Goal: Task Accomplishment & Management: Complete application form

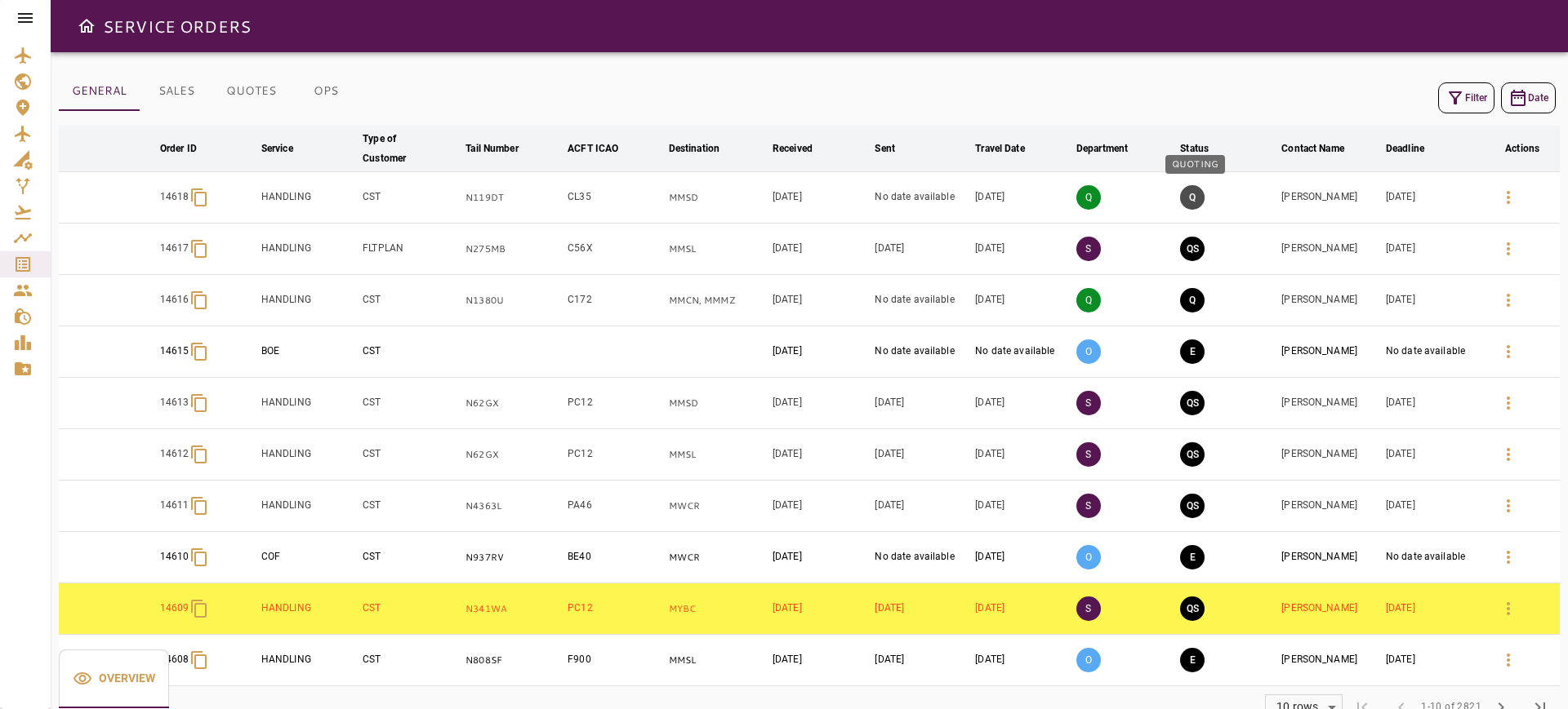
click at [1186, 191] on button "Q" at bounding box center [1192, 197] width 25 height 25
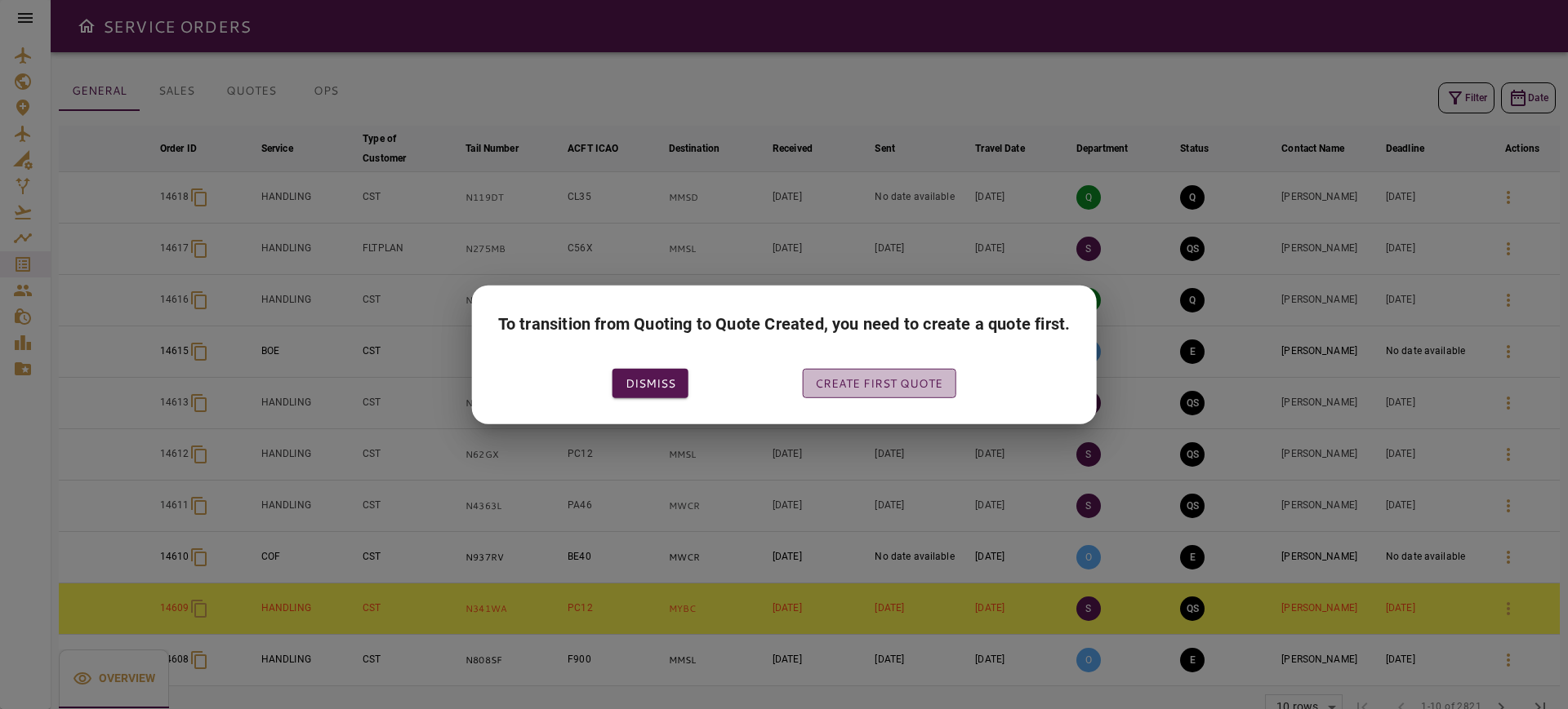
click at [864, 384] on button "Create first quote" at bounding box center [879, 383] width 153 height 30
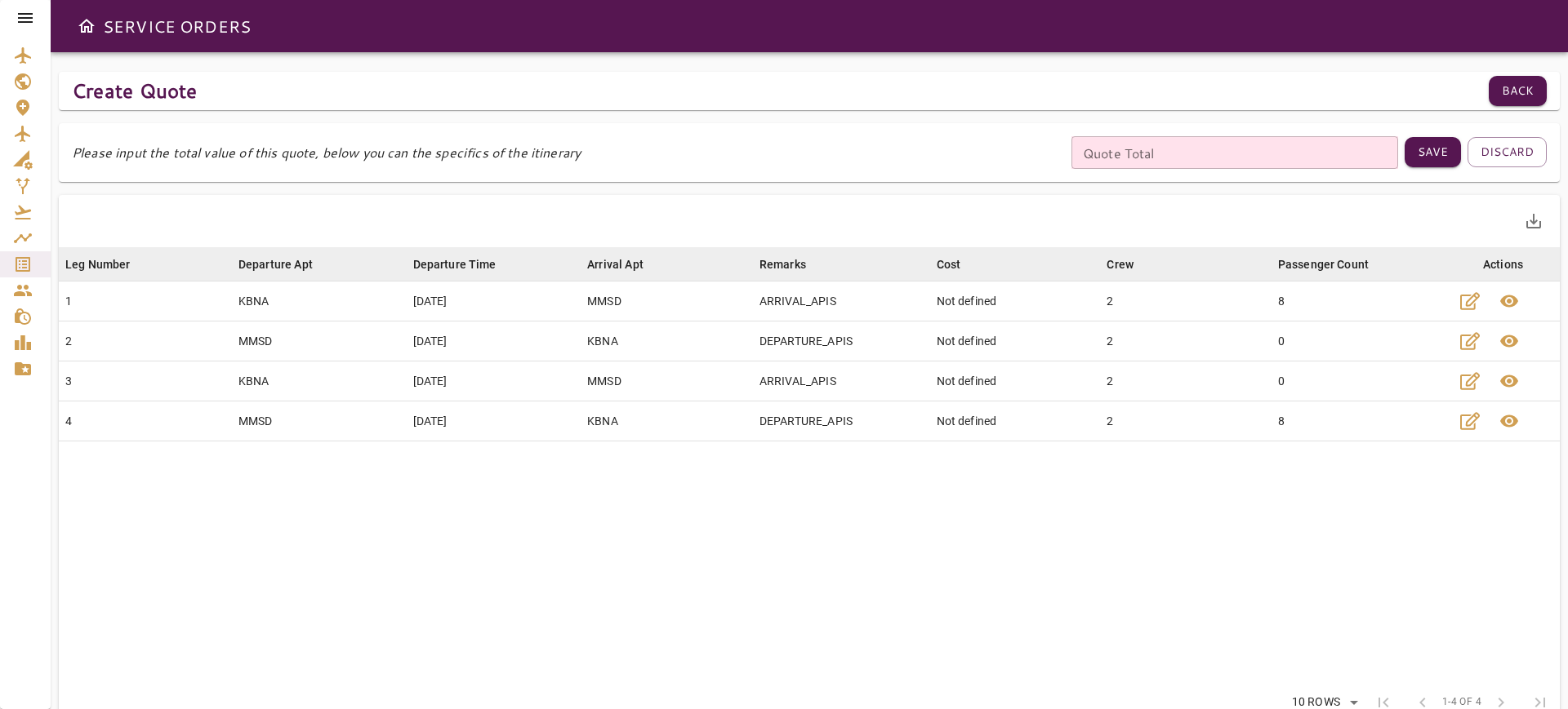
click at [1121, 152] on input "Quote Total" at bounding box center [1235, 152] width 327 height 32
type input "****"
click at [1440, 148] on button "Save" at bounding box center [1433, 152] width 56 height 30
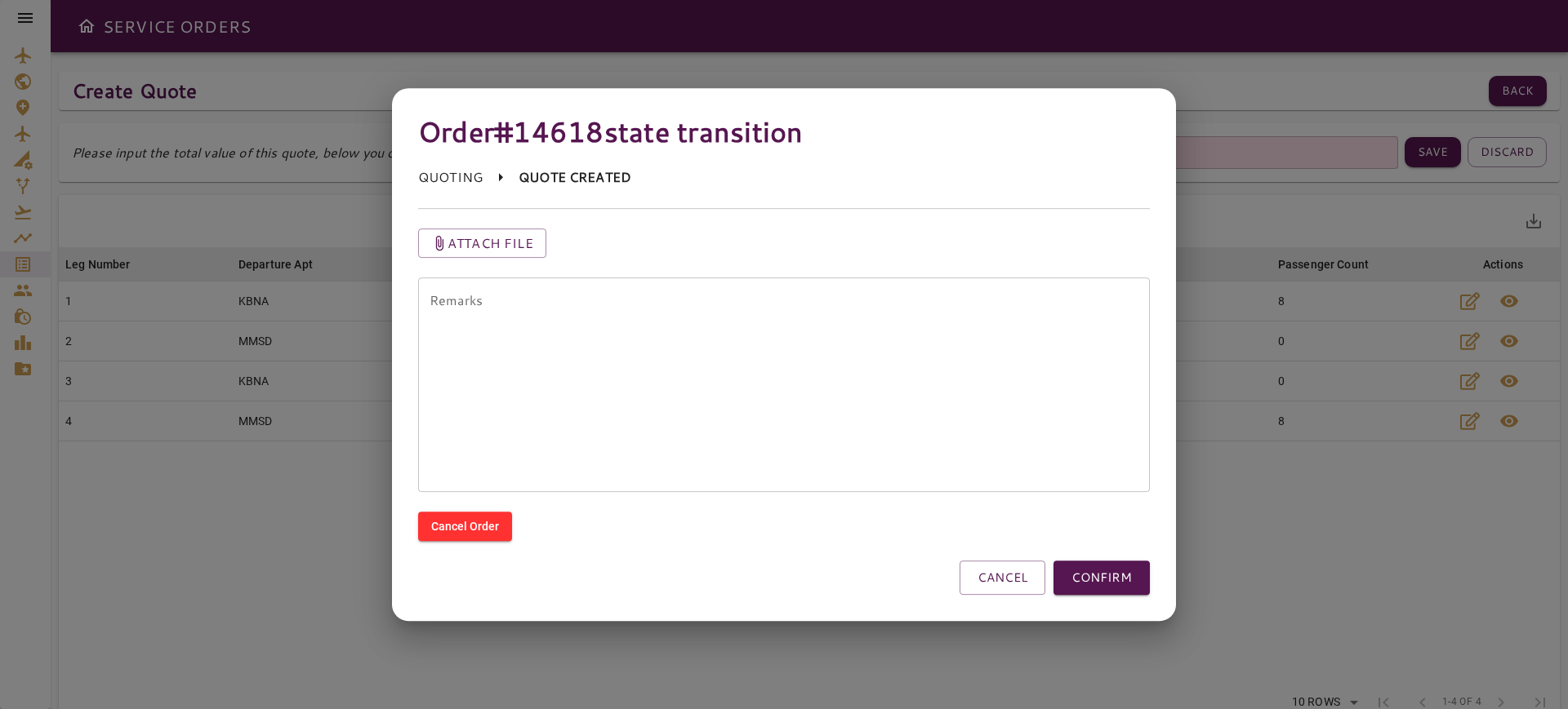
click at [753, 386] on textarea "Remarks" at bounding box center [784, 384] width 709 height 187
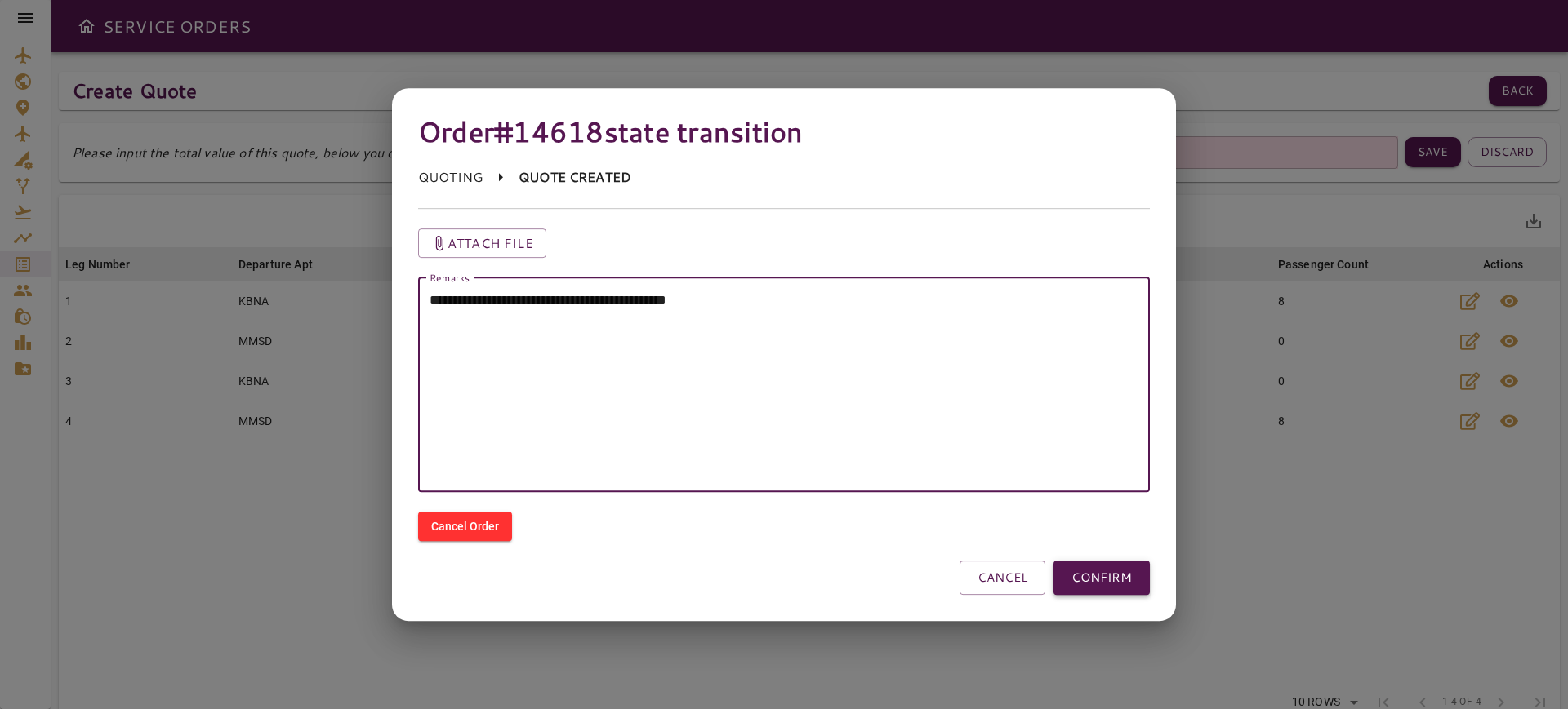
type textarea "**********"
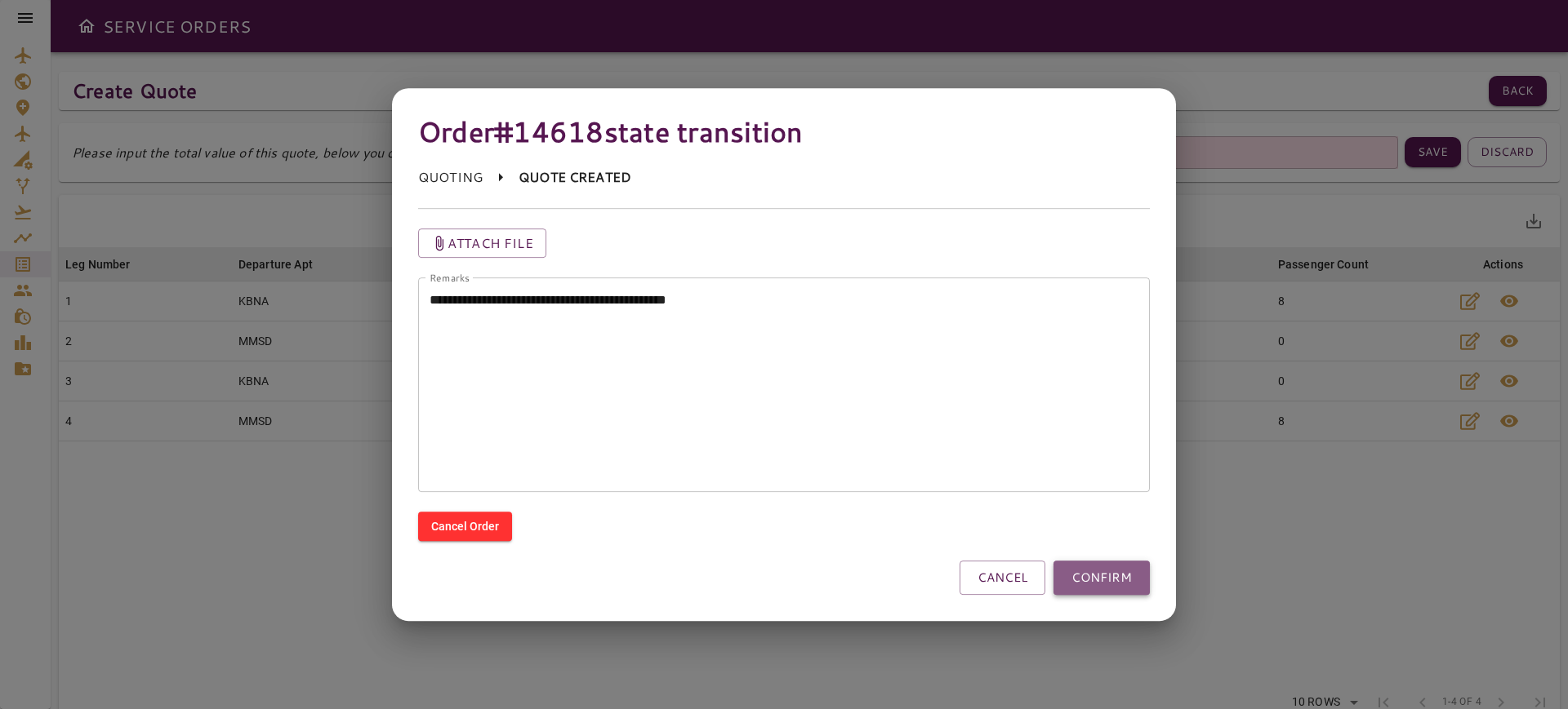
drag, startPoint x: 1115, startPoint y: 581, endPoint x: 1128, endPoint y: 592, distance: 17.0
click at [1117, 581] on button "CONFIRM" at bounding box center [1102, 577] width 96 height 34
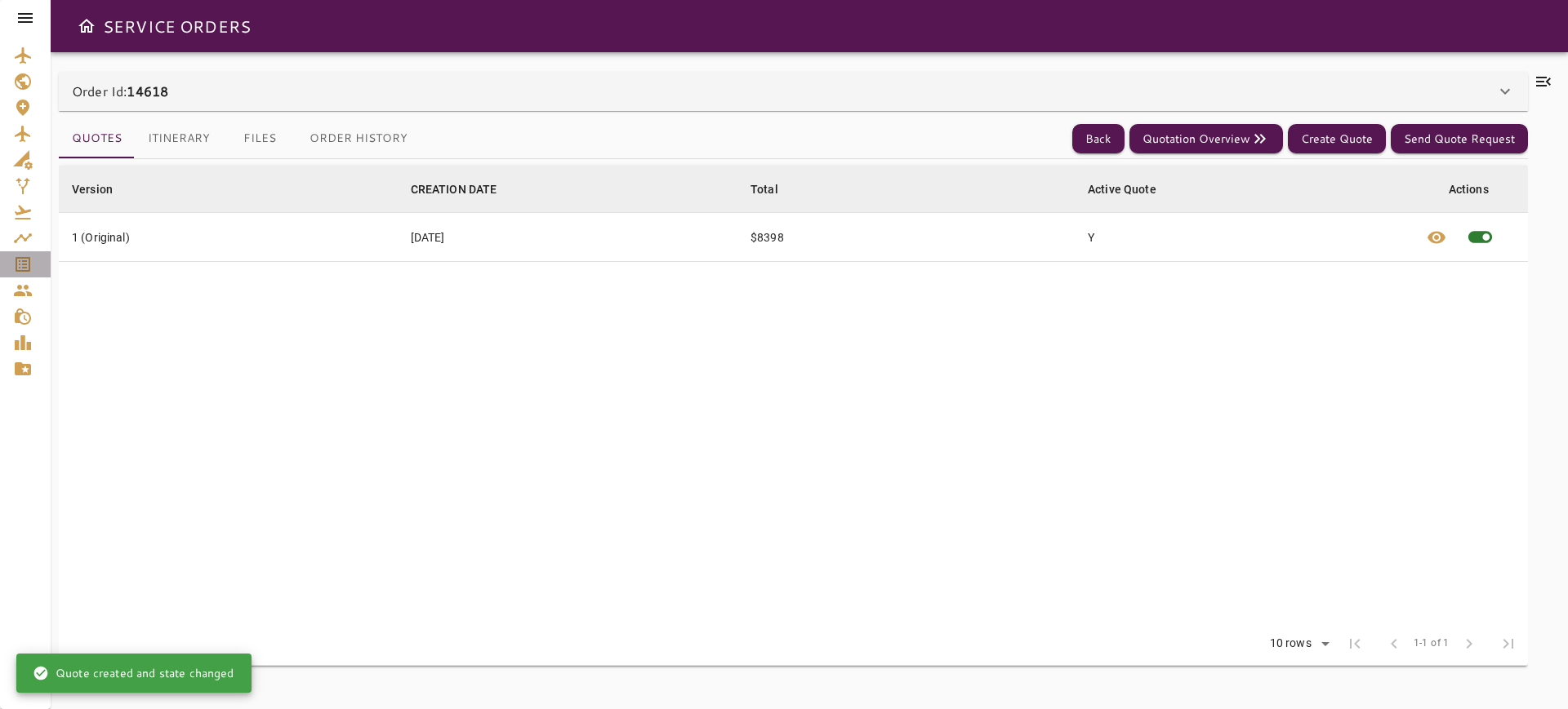
click at [27, 266] on icon "Service Orders" at bounding box center [23, 265] width 20 height 20
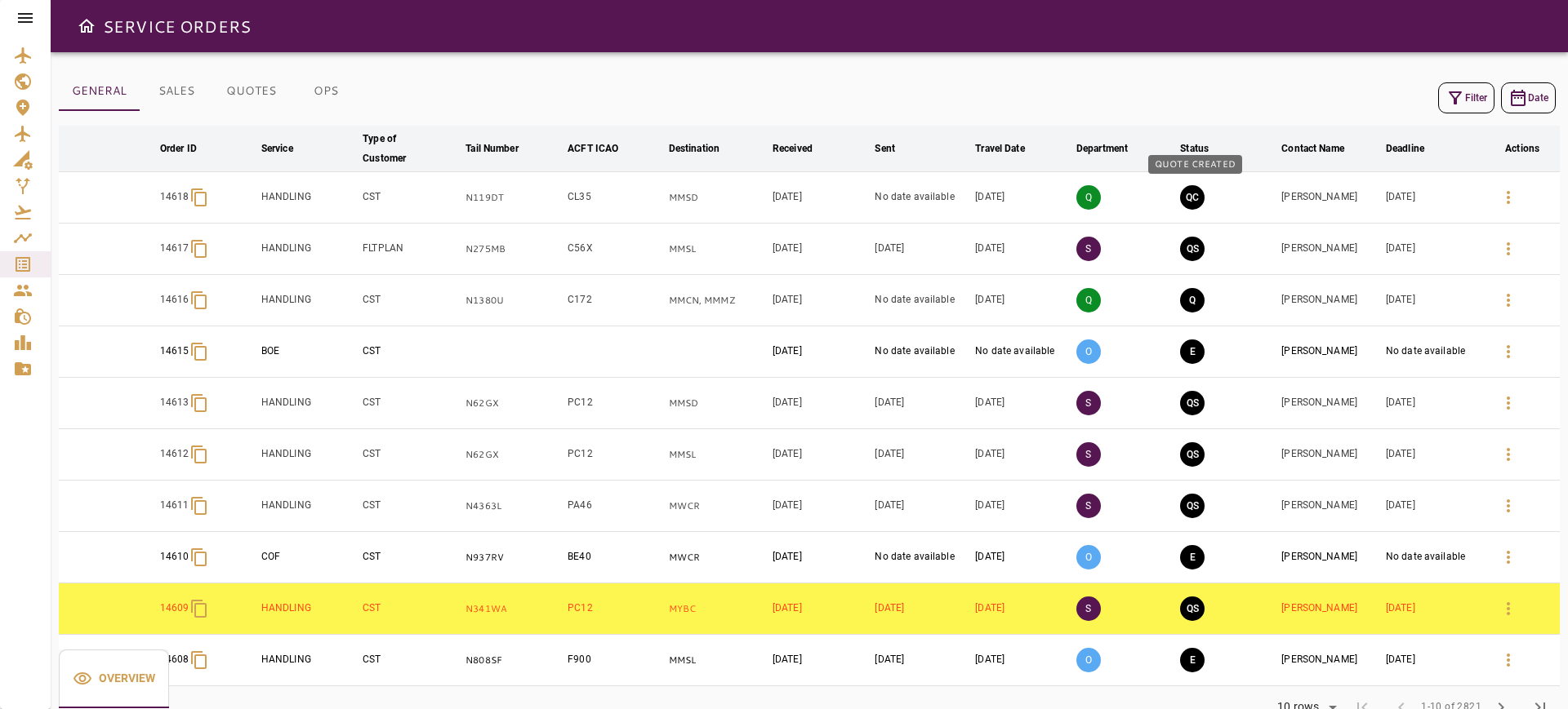
click at [1197, 202] on button "QC" at bounding box center [1192, 197] width 25 height 25
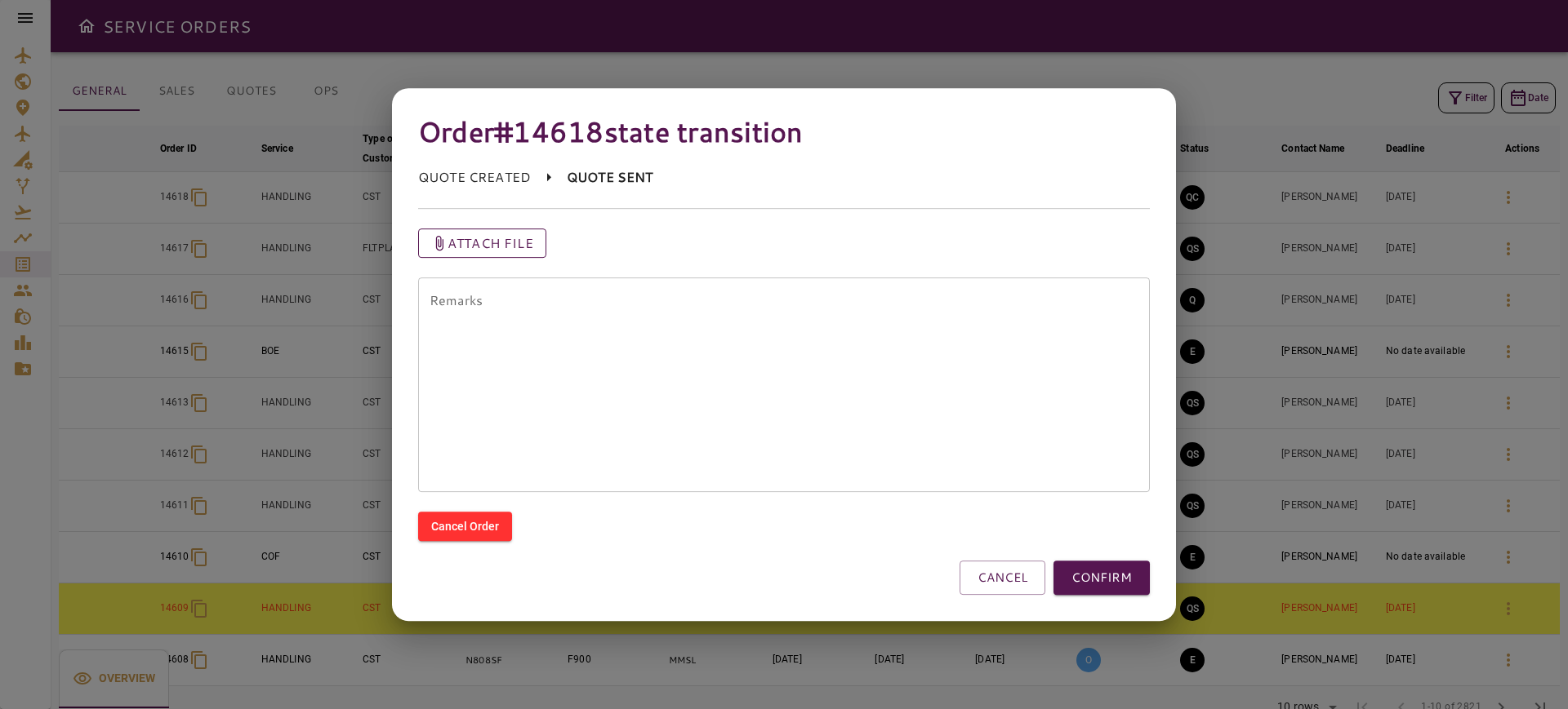
click at [519, 241] on p "Attach file" at bounding box center [489, 244] width 85 height 20
click at [0, 0] on input "Attach file" at bounding box center [0, 0] width 0 height 0
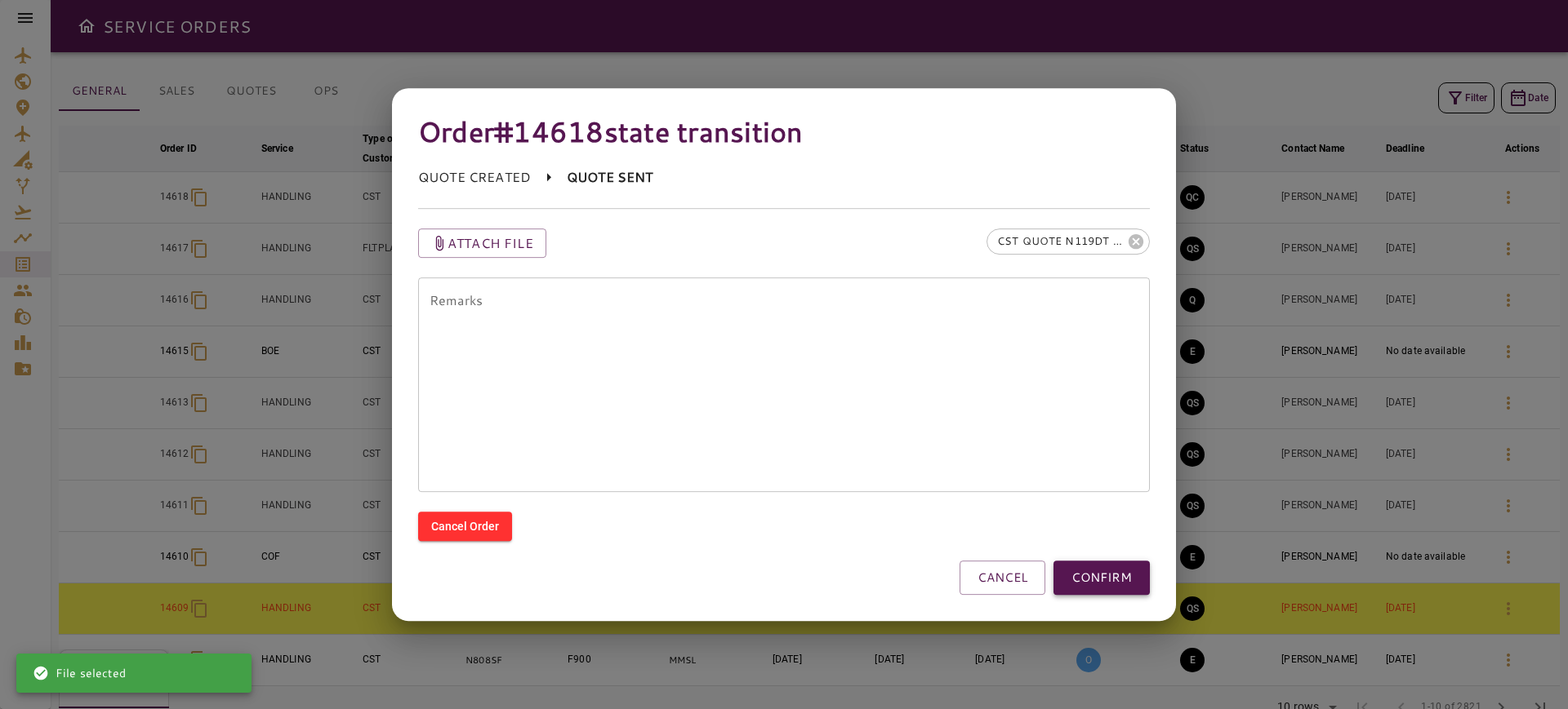
click at [1117, 582] on button "CONFIRM" at bounding box center [1102, 577] width 96 height 34
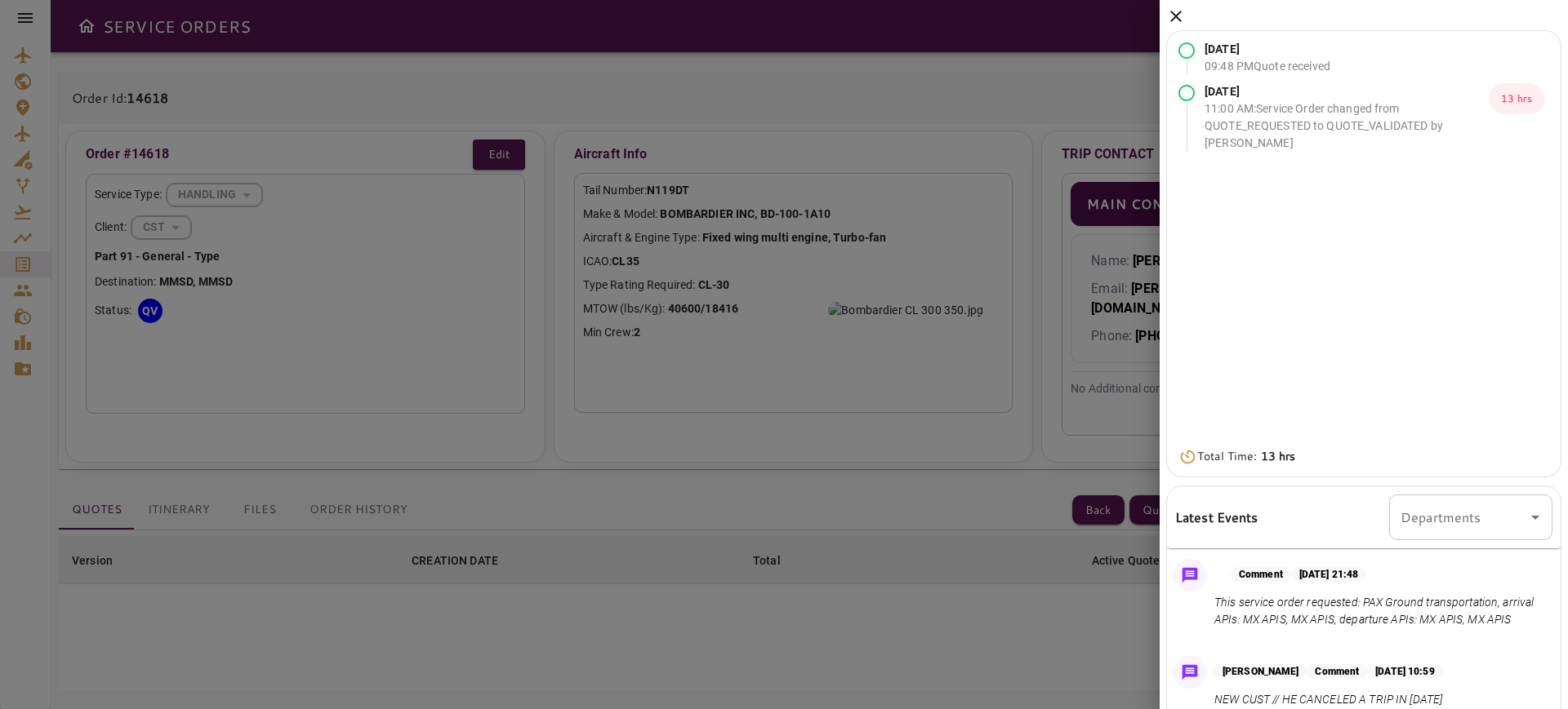
click at [1173, 27] on div "[DATE] 09:48 PM Quote received [DATE] 11:00 AM : Service Order changed from QUO…" at bounding box center [1364, 406] width 408 height 813
click at [1171, 18] on icon at bounding box center [1176, 17] width 20 height 20
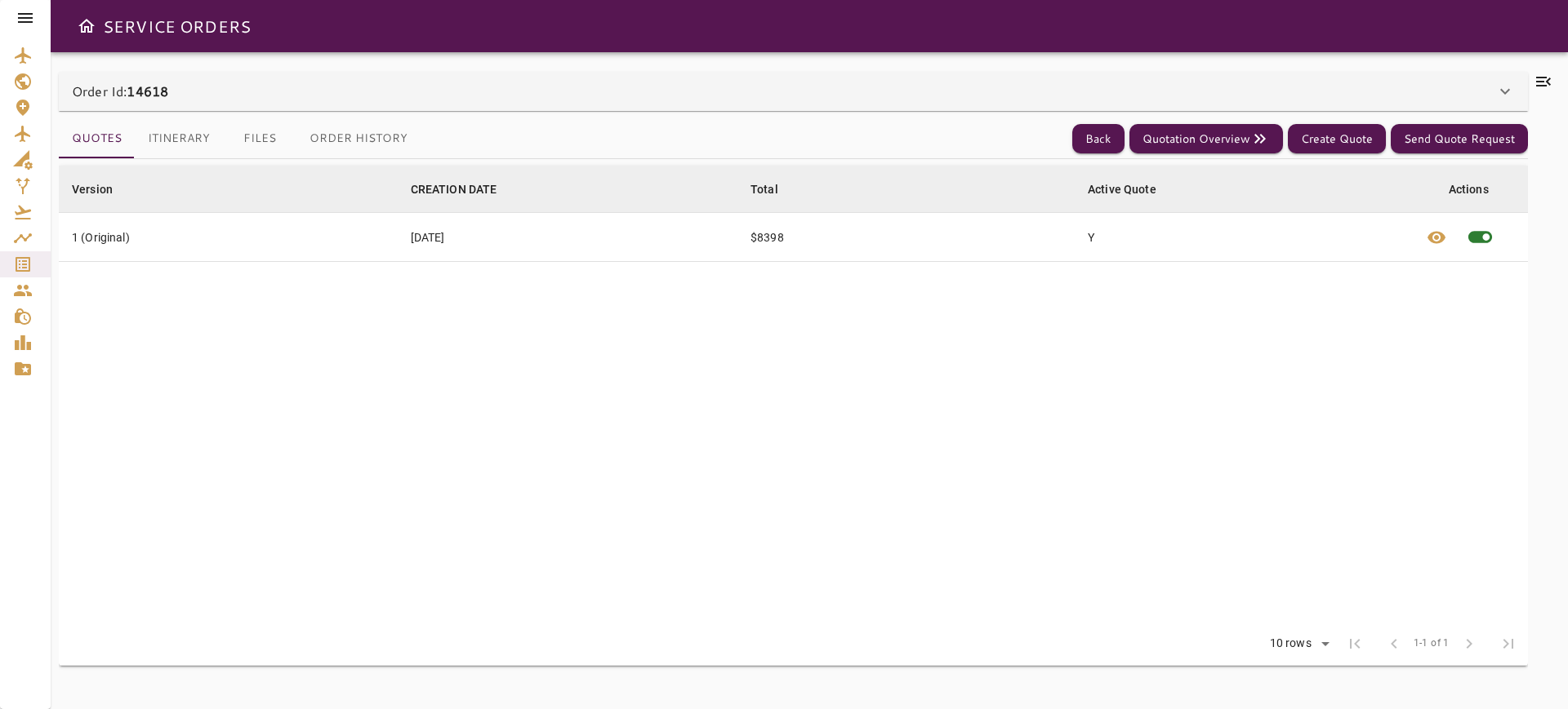
click at [671, 85] on div "Order Id: 14618" at bounding box center [784, 91] width 1424 height 20
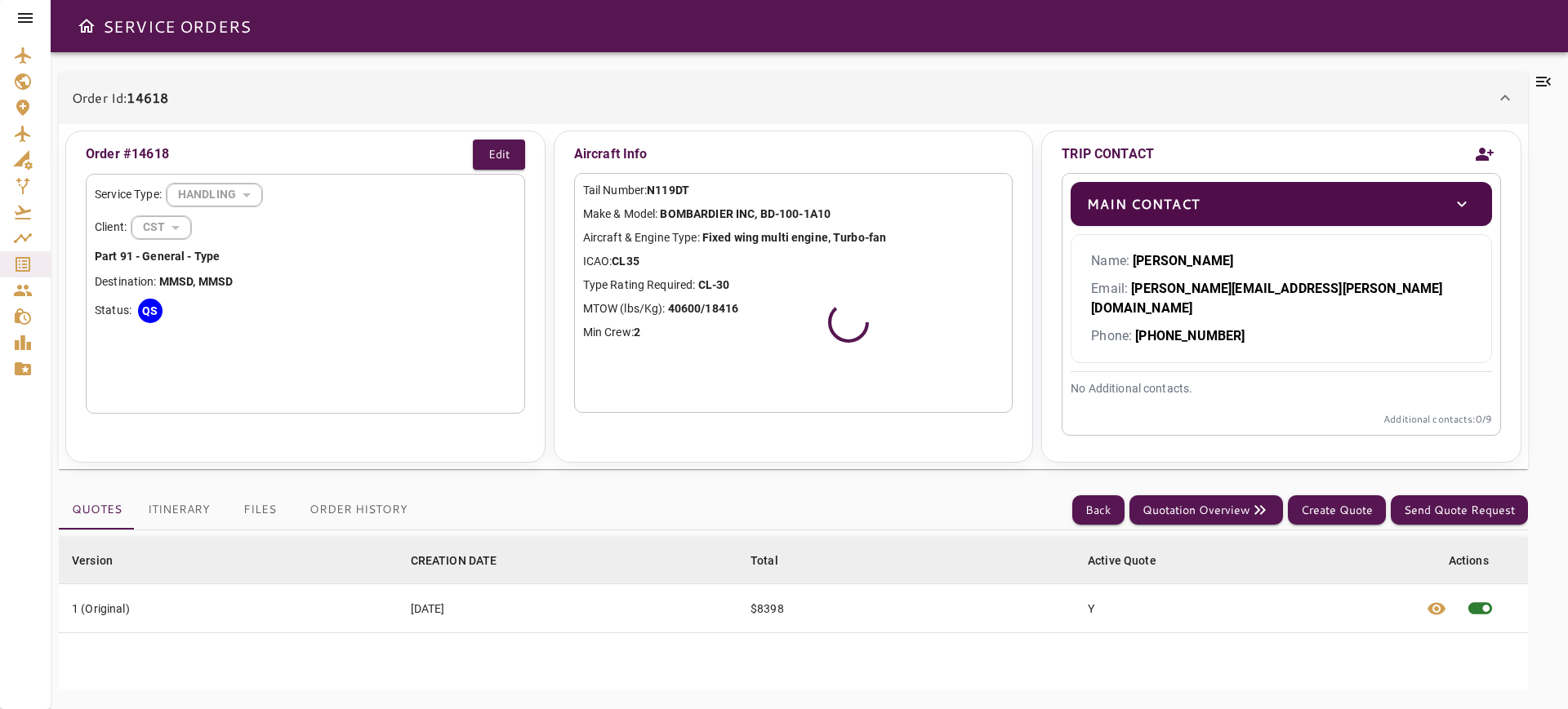
click at [671, 85] on div "Order Id: 14618" at bounding box center [793, 98] width 1469 height 52
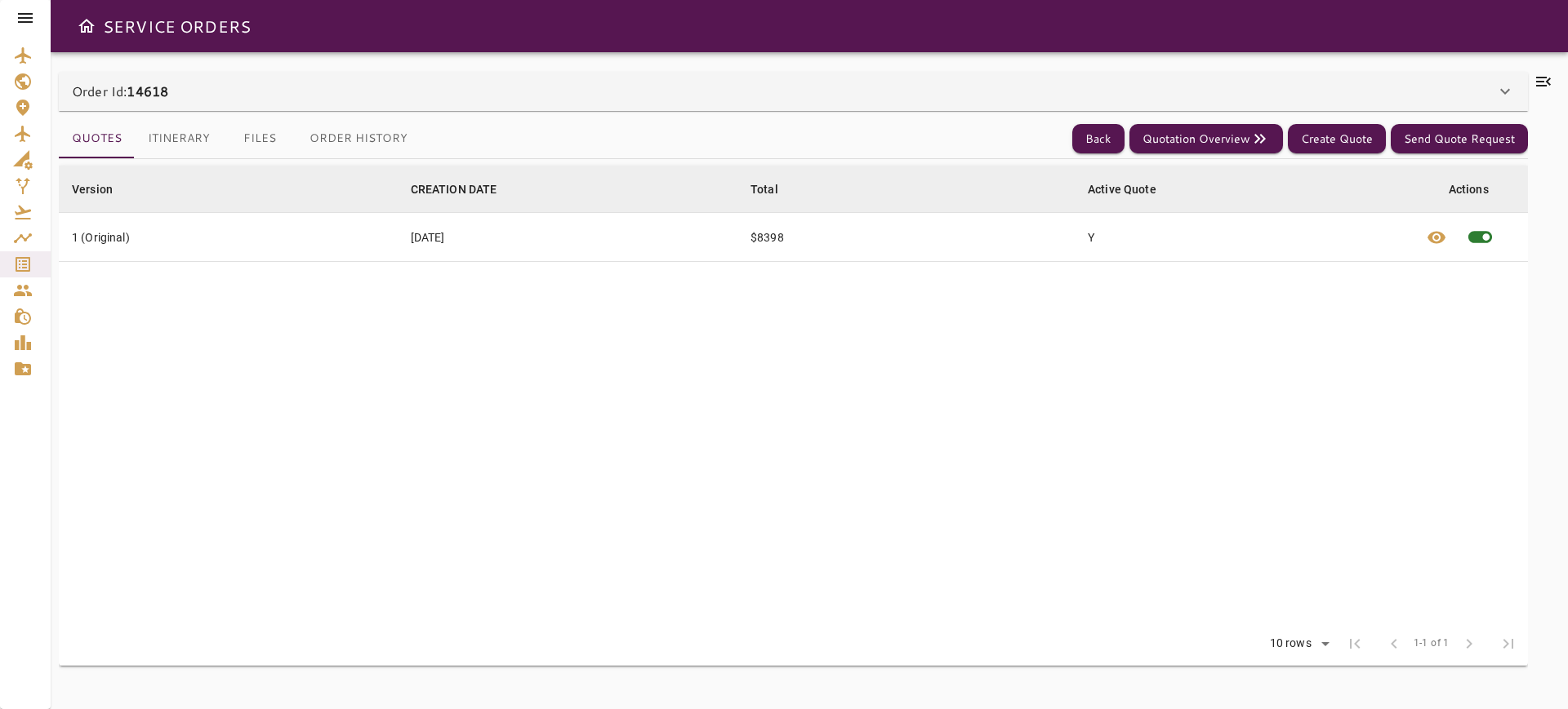
click at [1533, 89] on div at bounding box center [1544, 381] width 32 height 618
click at [1538, 85] on icon at bounding box center [1544, 82] width 15 height 10
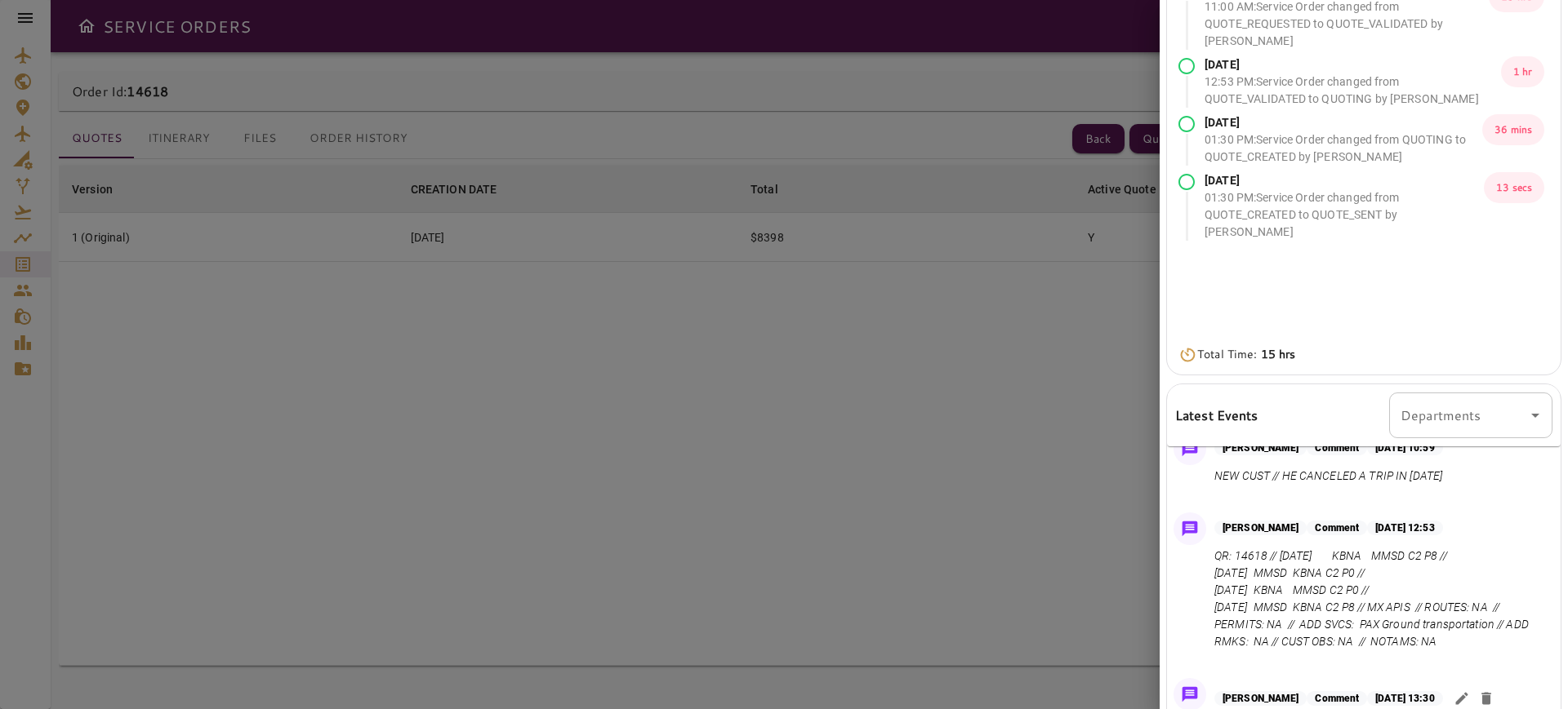
scroll to position [156, 0]
